Goal: Information Seeking & Learning: Learn about a topic

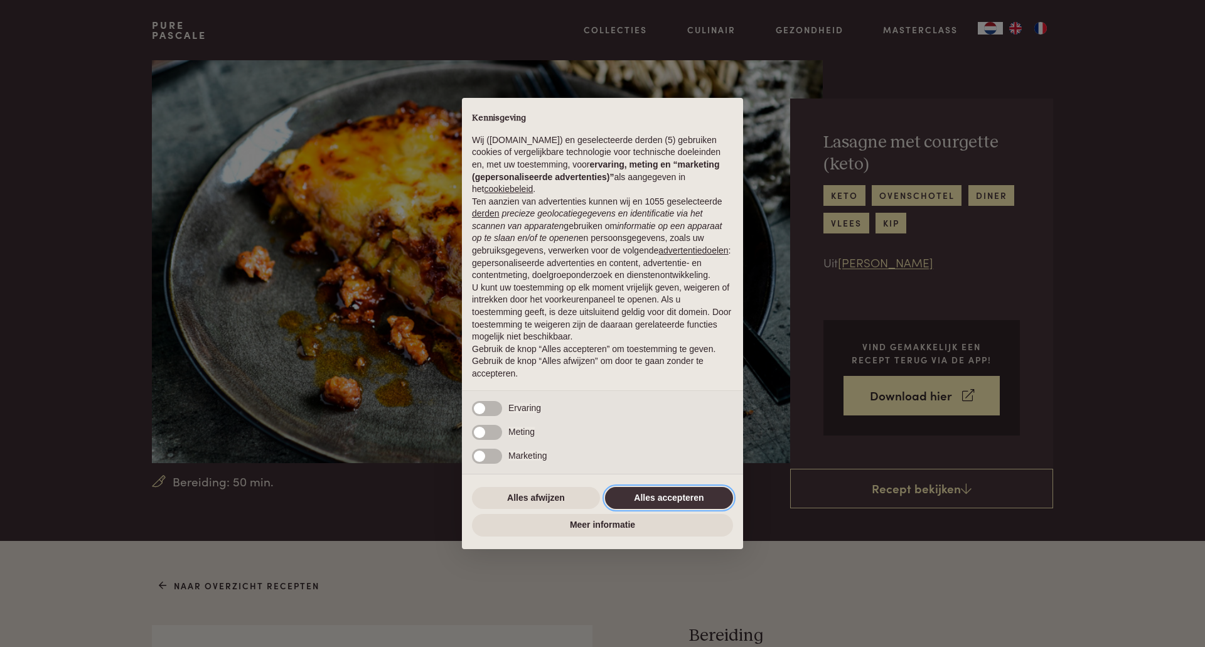
click at [636, 500] on button "Alles accepteren" at bounding box center [669, 498] width 128 height 23
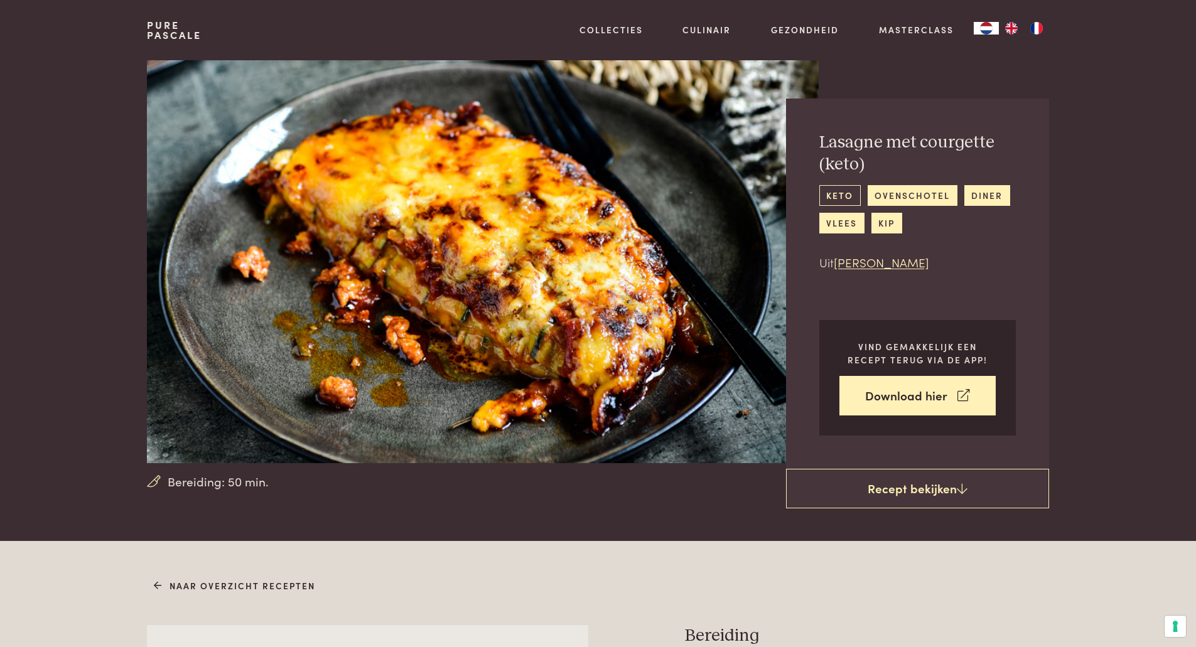
click at [850, 192] on link "keto" at bounding box center [839, 195] width 41 height 21
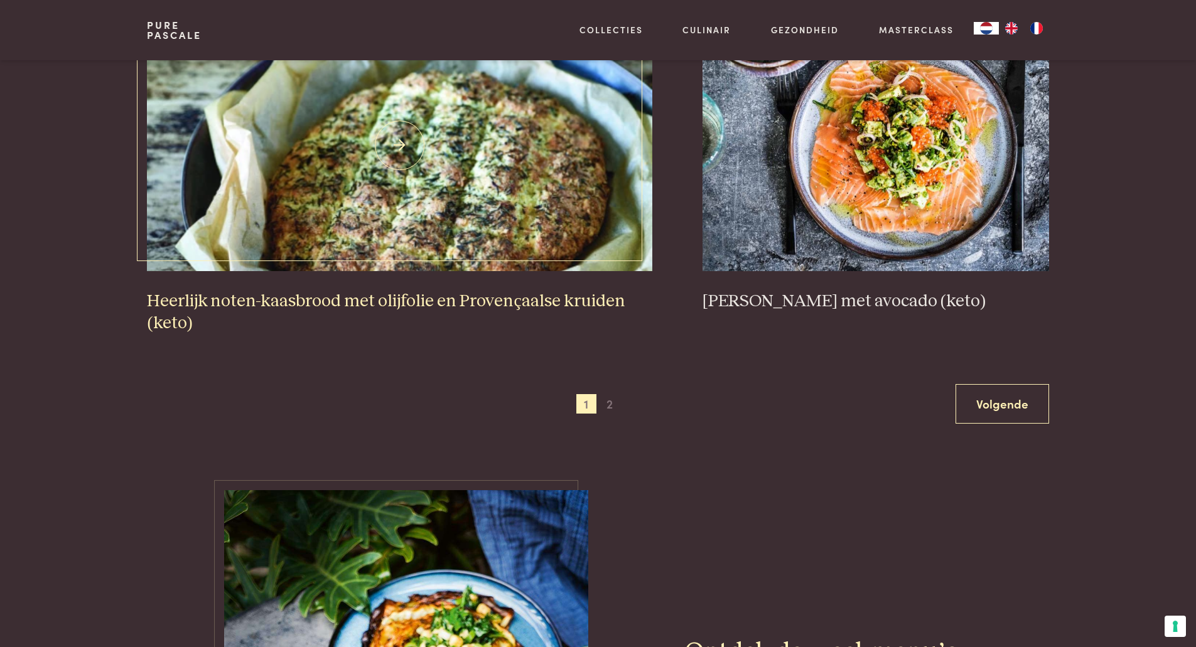
scroll to position [2322, 0]
click at [607, 404] on span "2" at bounding box center [609, 403] width 20 height 20
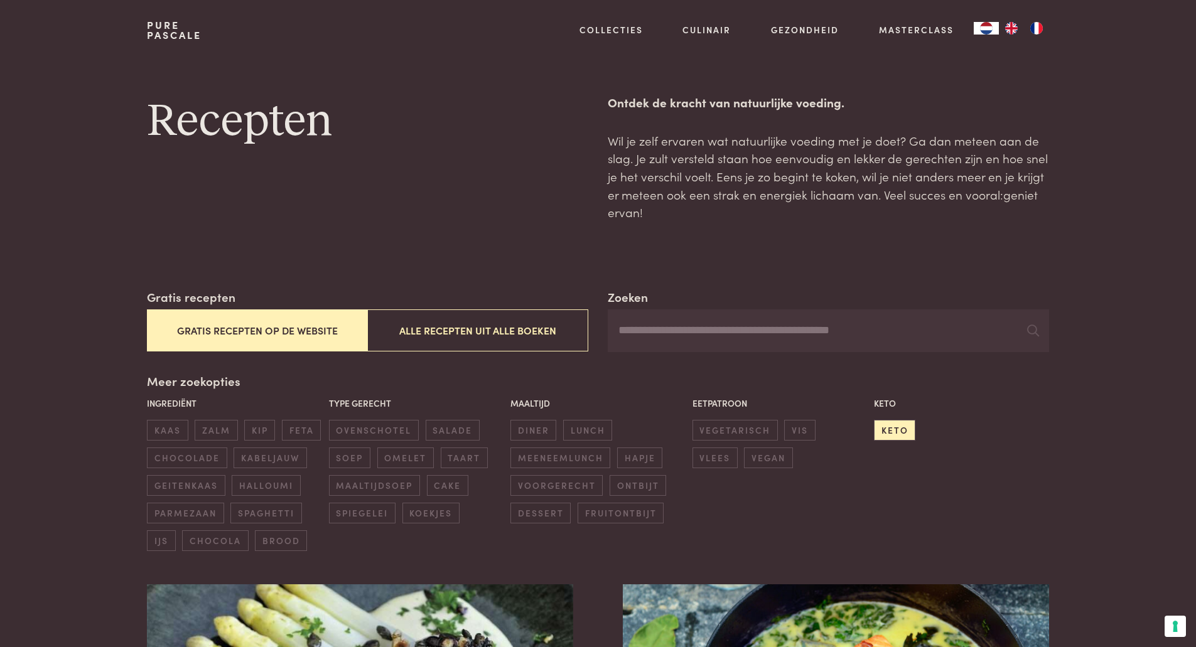
click at [646, 327] on input "Zoeken" at bounding box center [827, 330] width 441 height 43
type input "*"
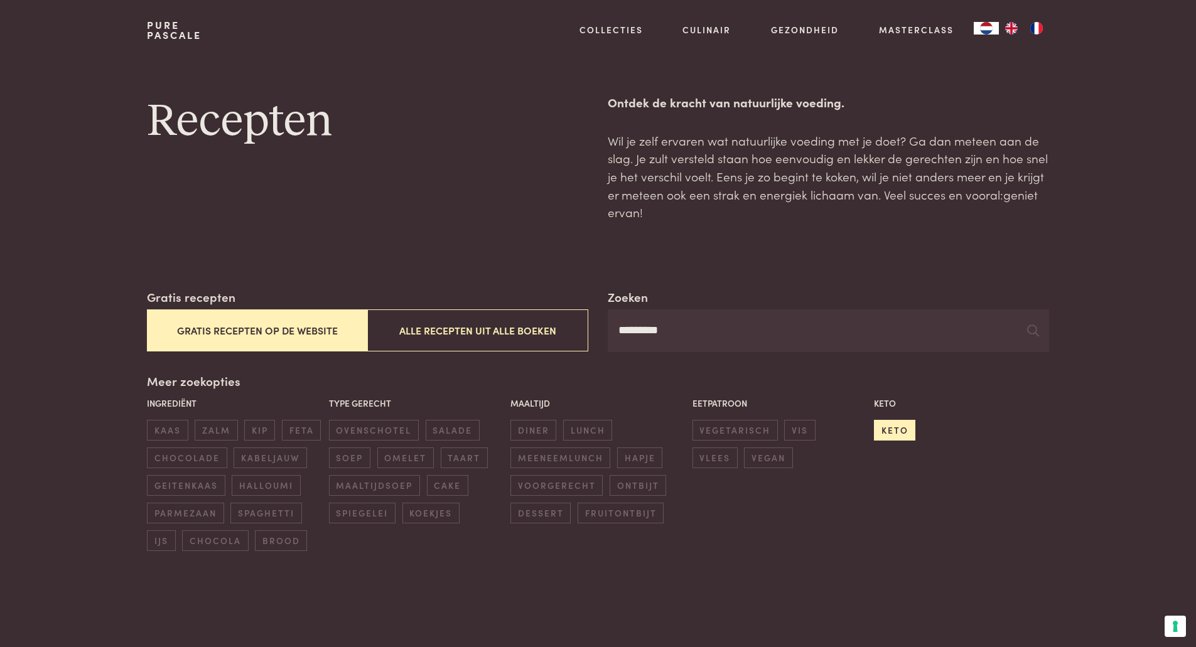
type input "*********"
drag, startPoint x: 904, startPoint y: 434, endPoint x: 842, endPoint y: 486, distance: 81.5
click at [903, 434] on span "keto" at bounding box center [894, 430] width 41 height 21
